Goal: Task Accomplishment & Management: Use online tool/utility

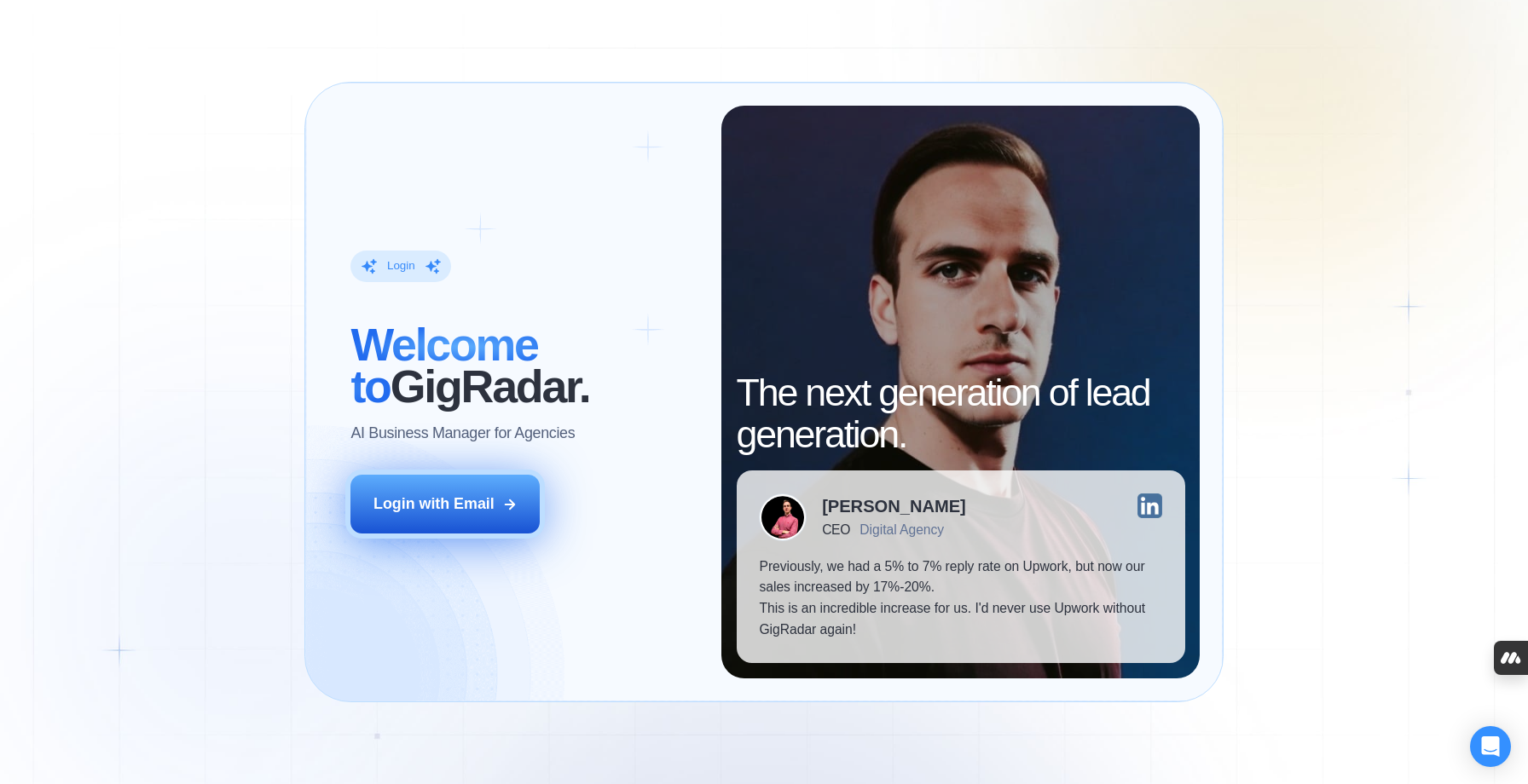
click at [495, 488] on button "Login with Email" at bounding box center [446, 505] width 189 height 59
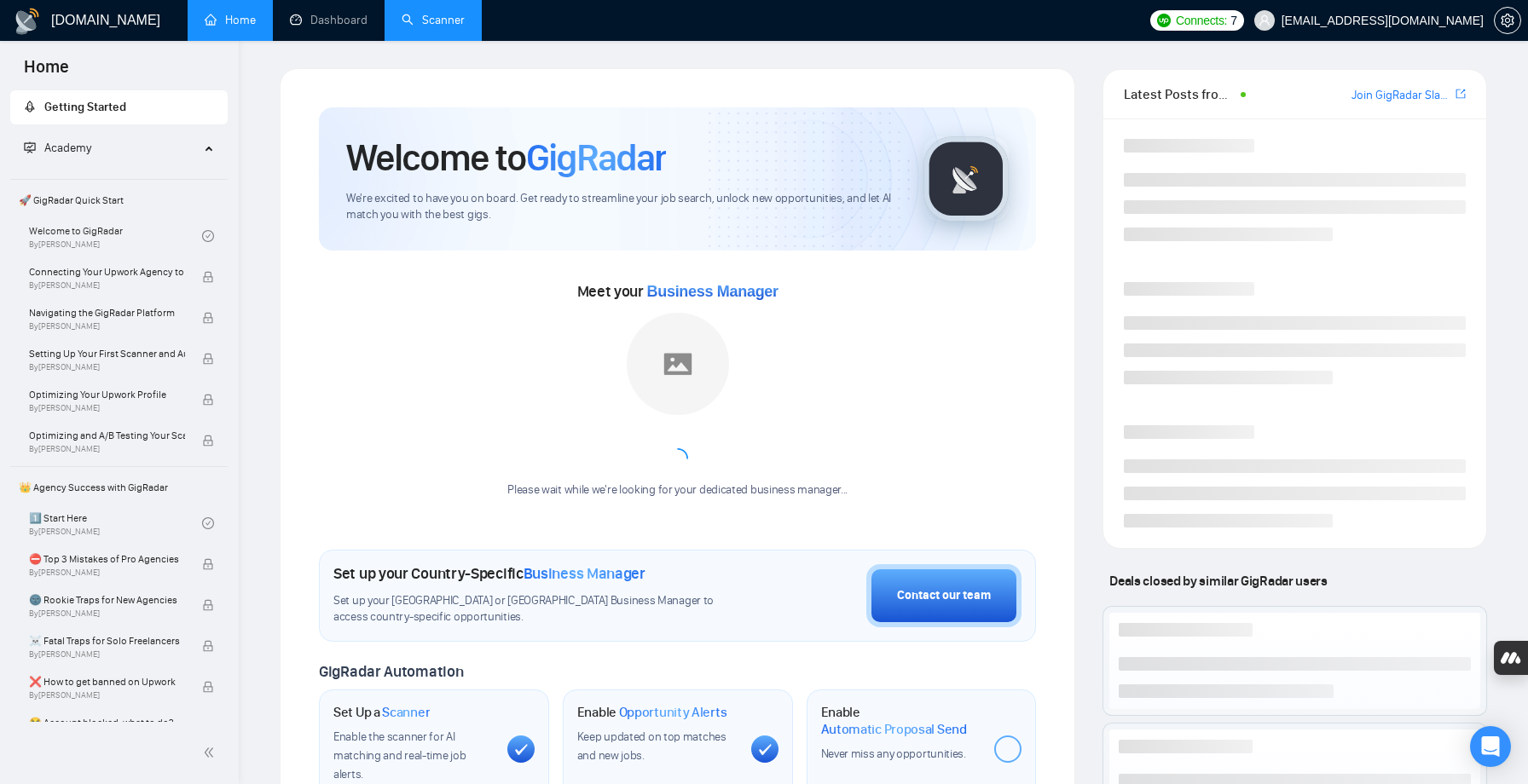
click at [454, 27] on link "Scanner" at bounding box center [433, 19] width 63 height 14
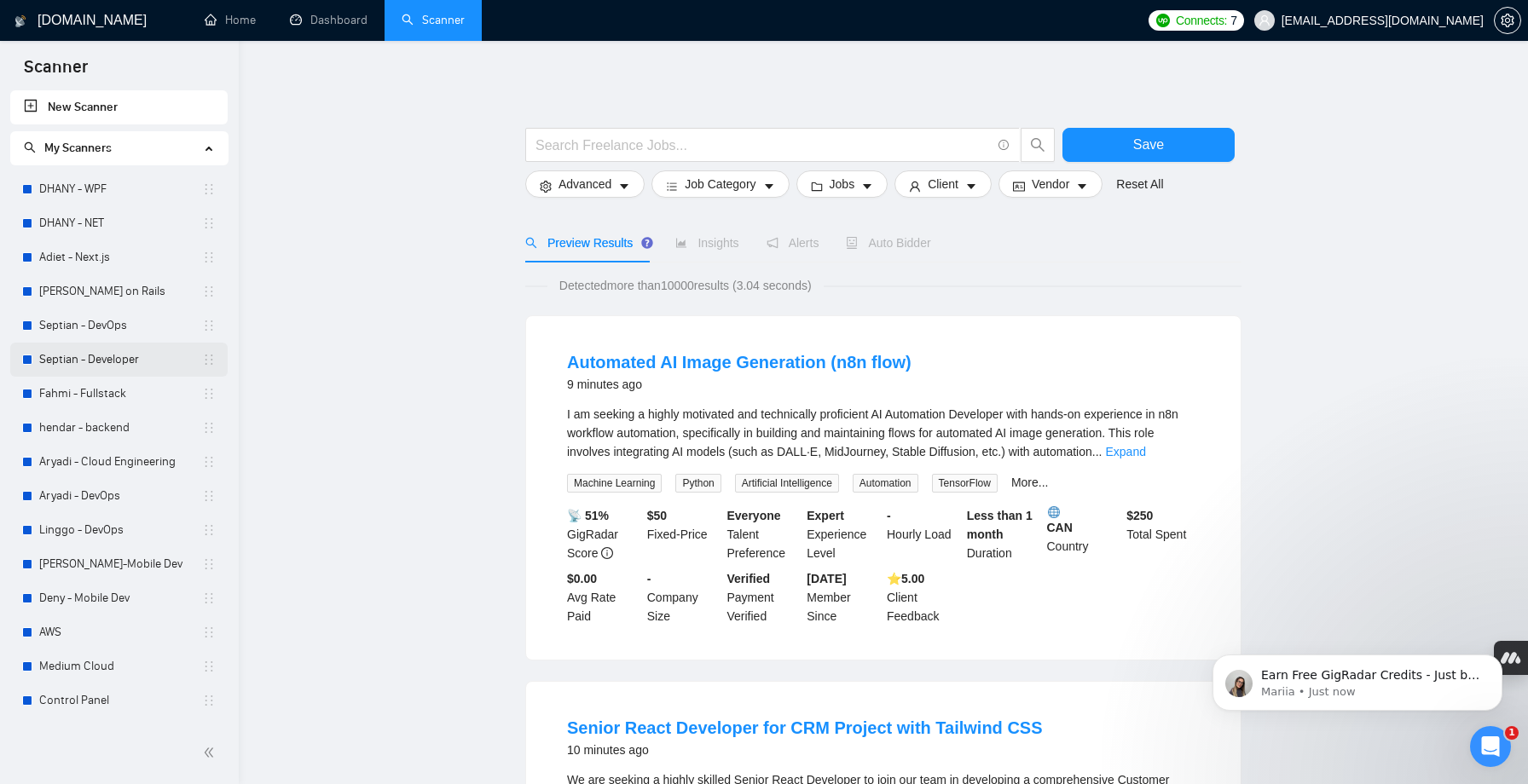
scroll to position [64, 0]
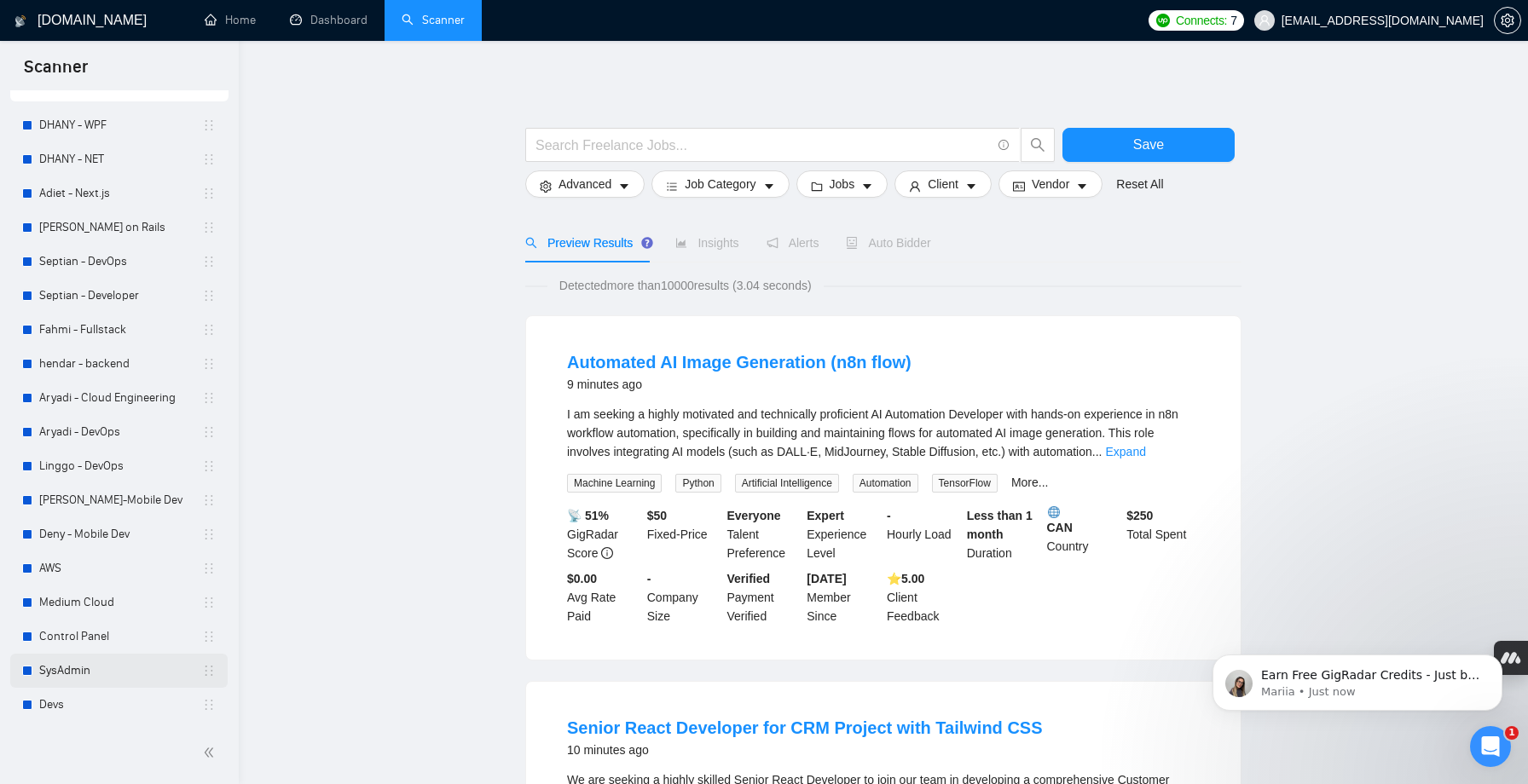
click at [59, 673] on link "SysAdmin" at bounding box center [120, 671] width 163 height 34
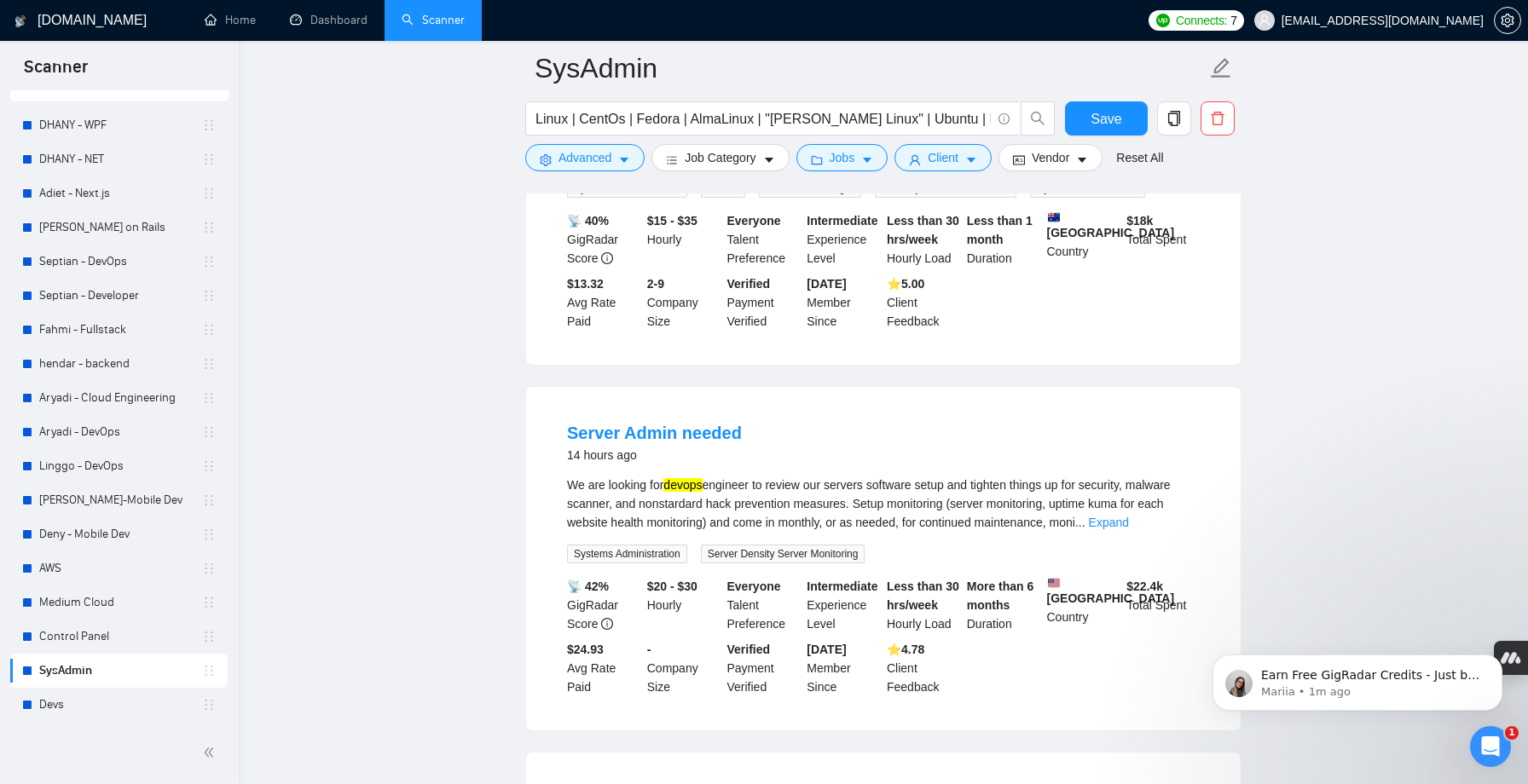
scroll to position [722, 0]
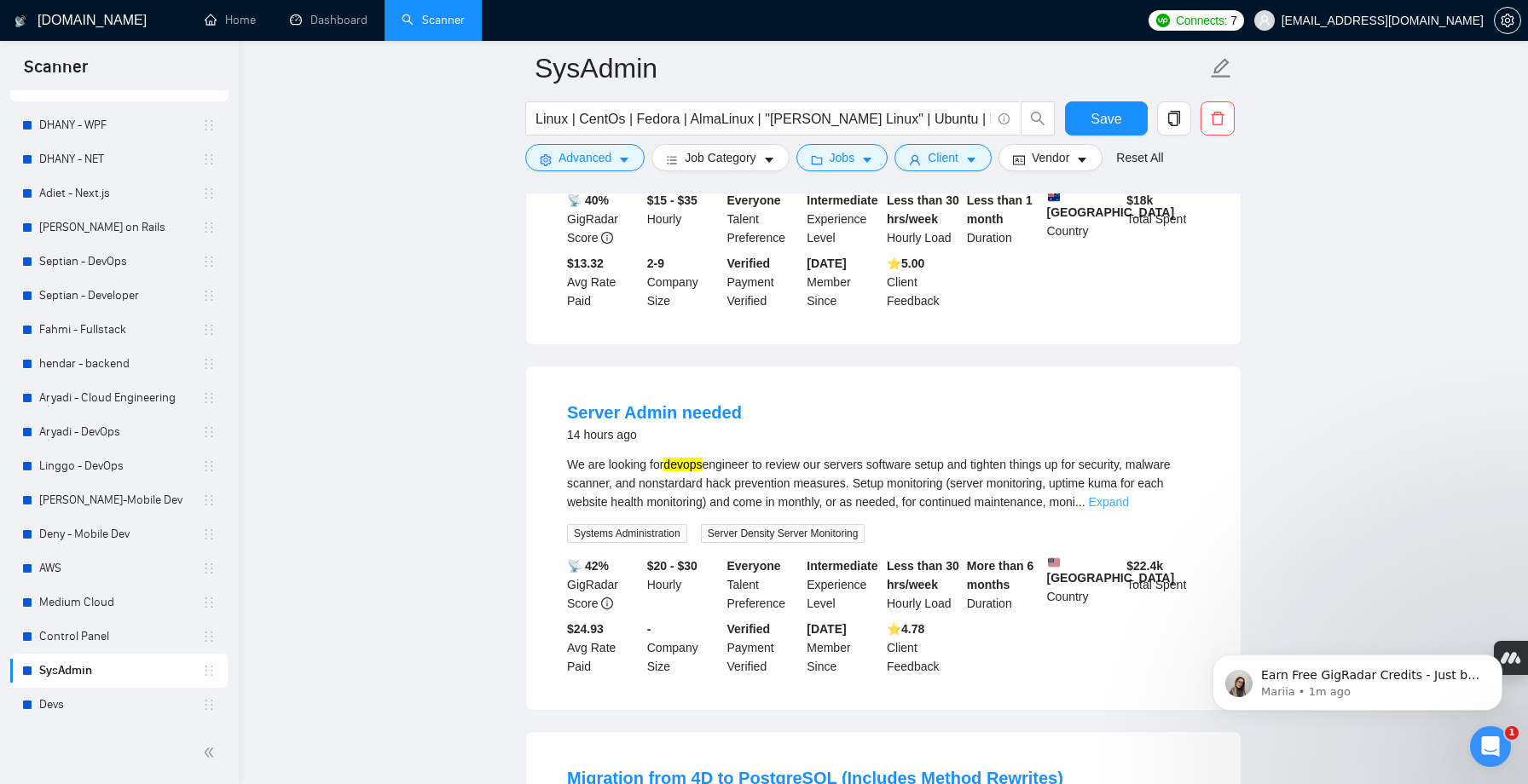
click at [1129, 509] on link "Expand" at bounding box center [1109, 502] width 40 height 13
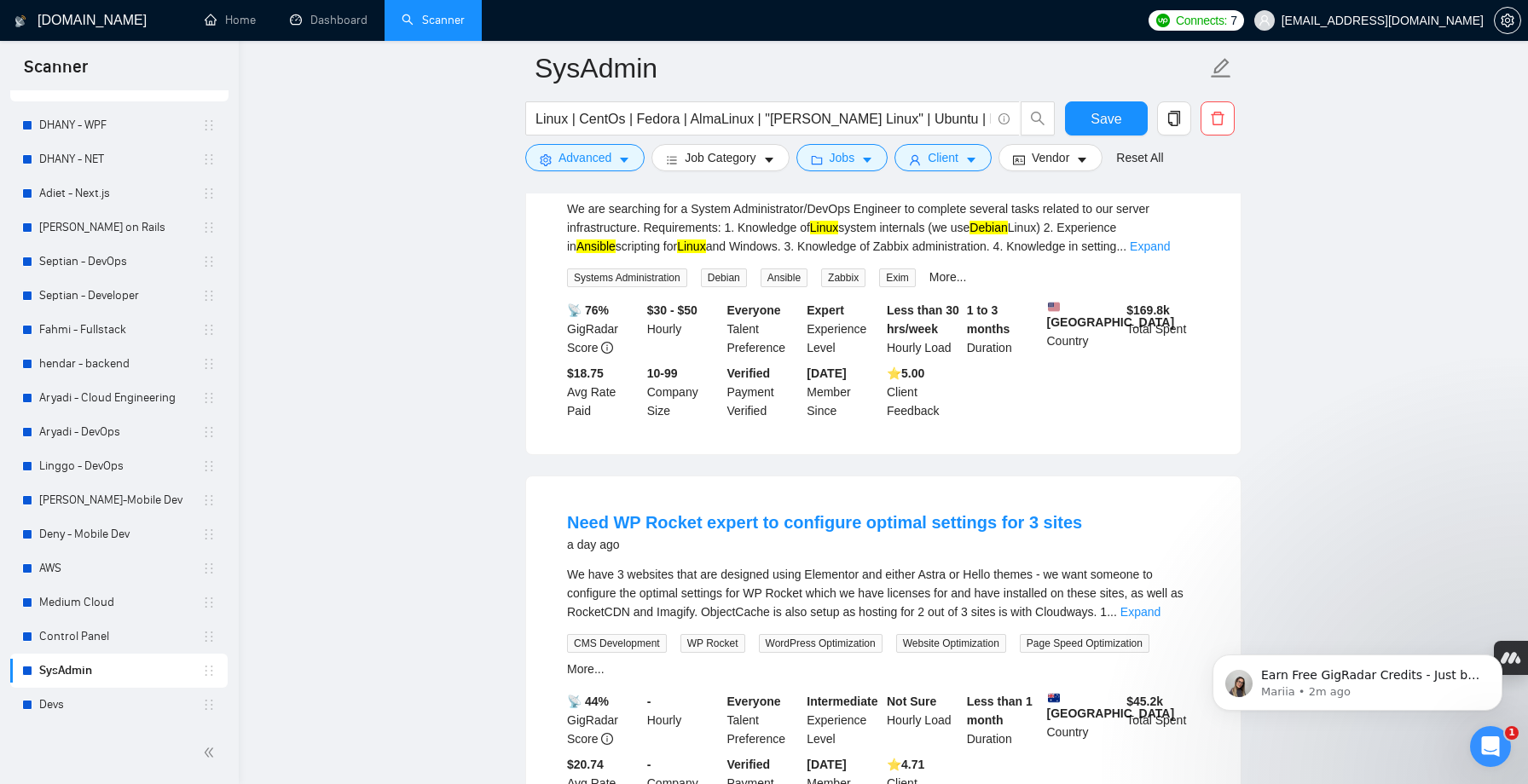
scroll to position [2148, 0]
